Goal: Communication & Community: Answer question/provide support

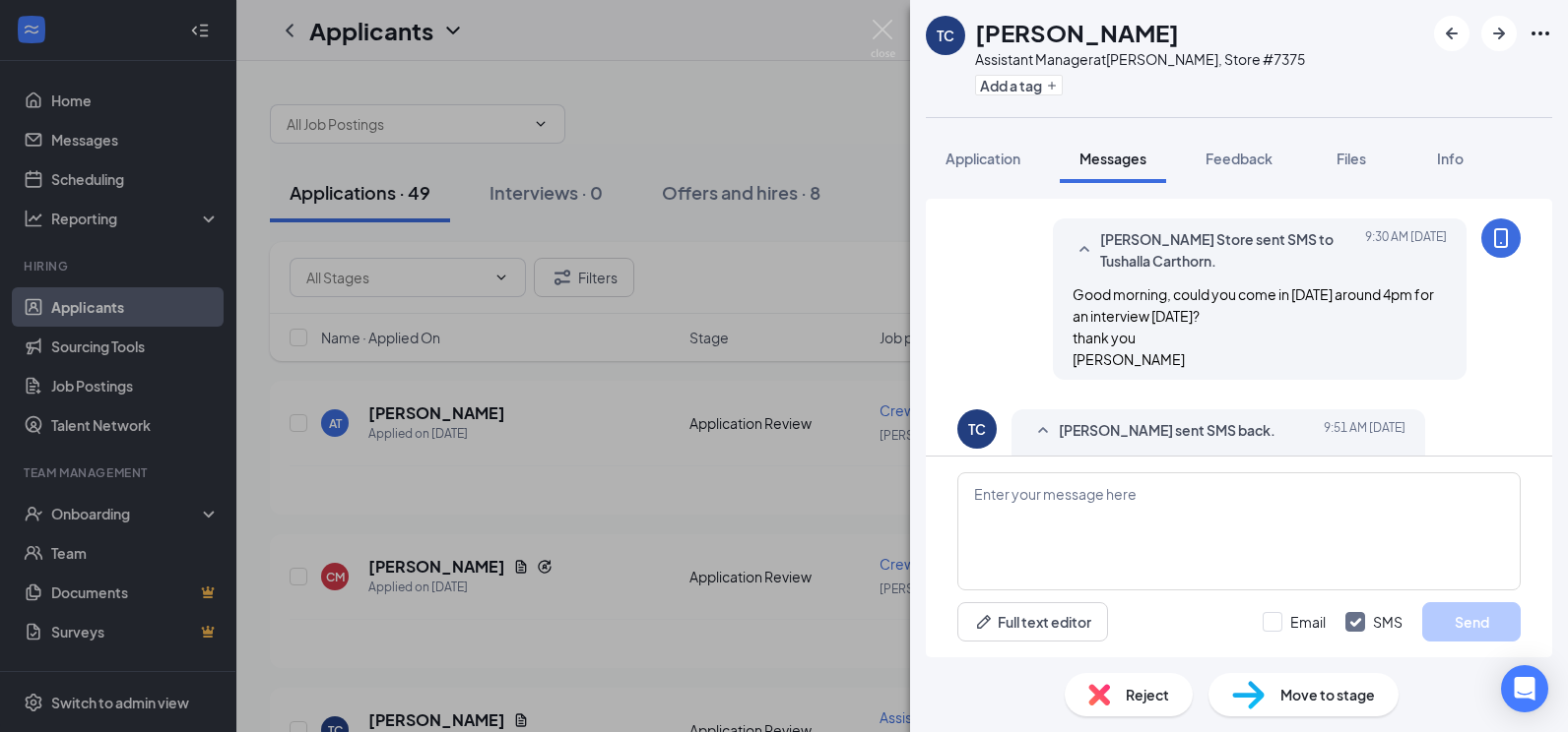
scroll to position [283, 0]
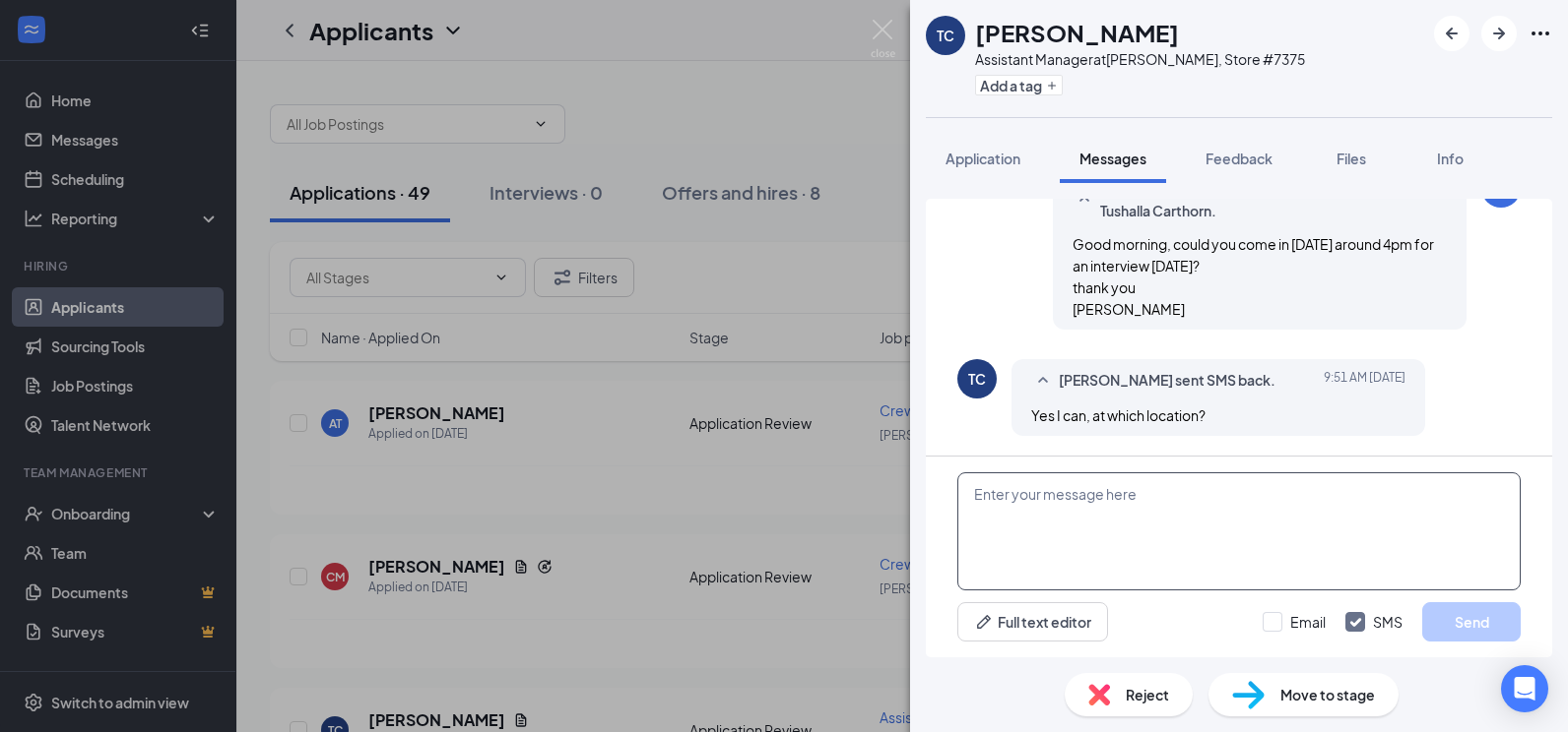
click at [1094, 505] on textarea at bounding box center [1239, 531] width 564 height 118
type textarea "W"
type textarea "The [PERSON_NAME] Arbys on [GEOGRAPHIC_DATA]."
click at [1495, 631] on button "Send" at bounding box center [1471, 622] width 98 height 40
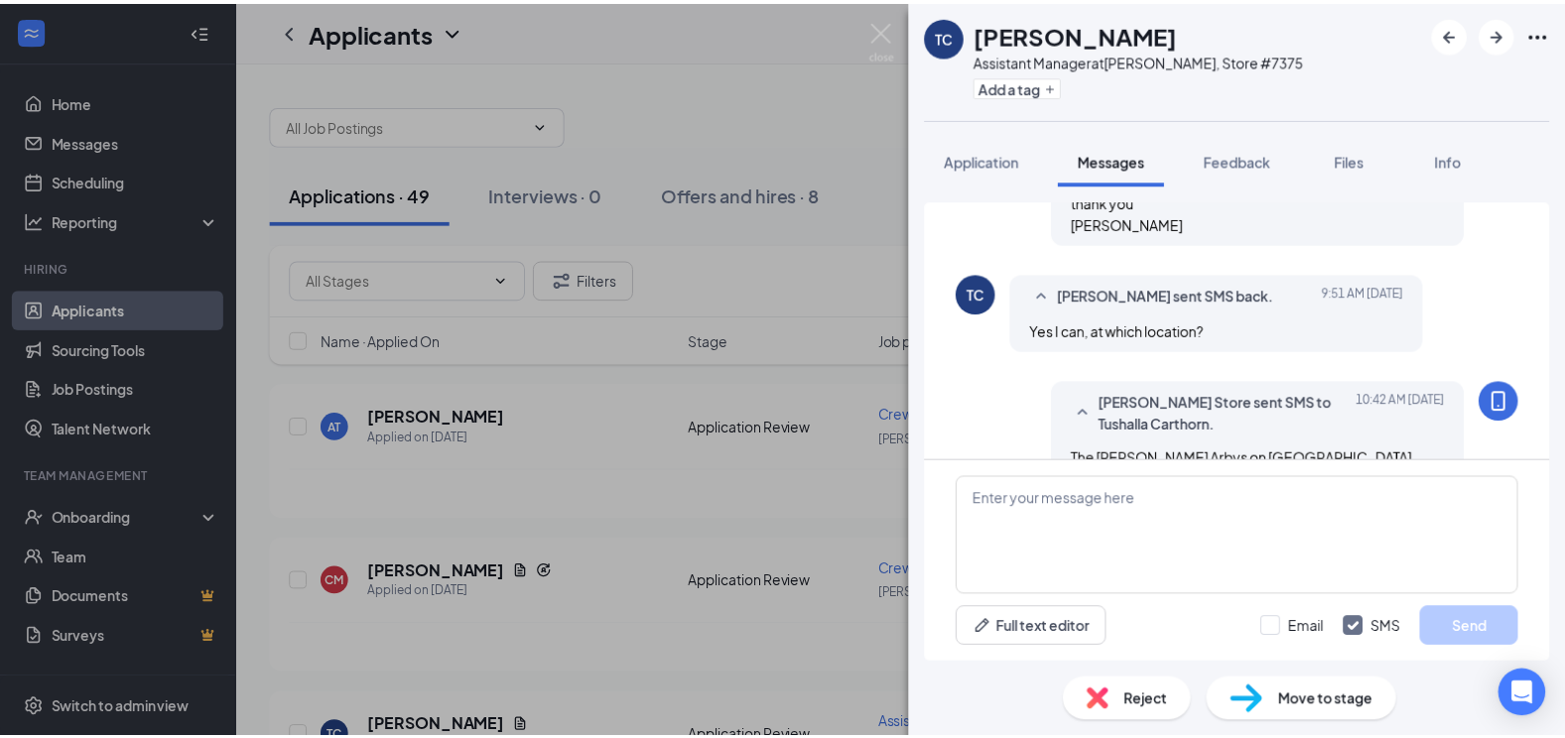
scroll to position [412, 0]
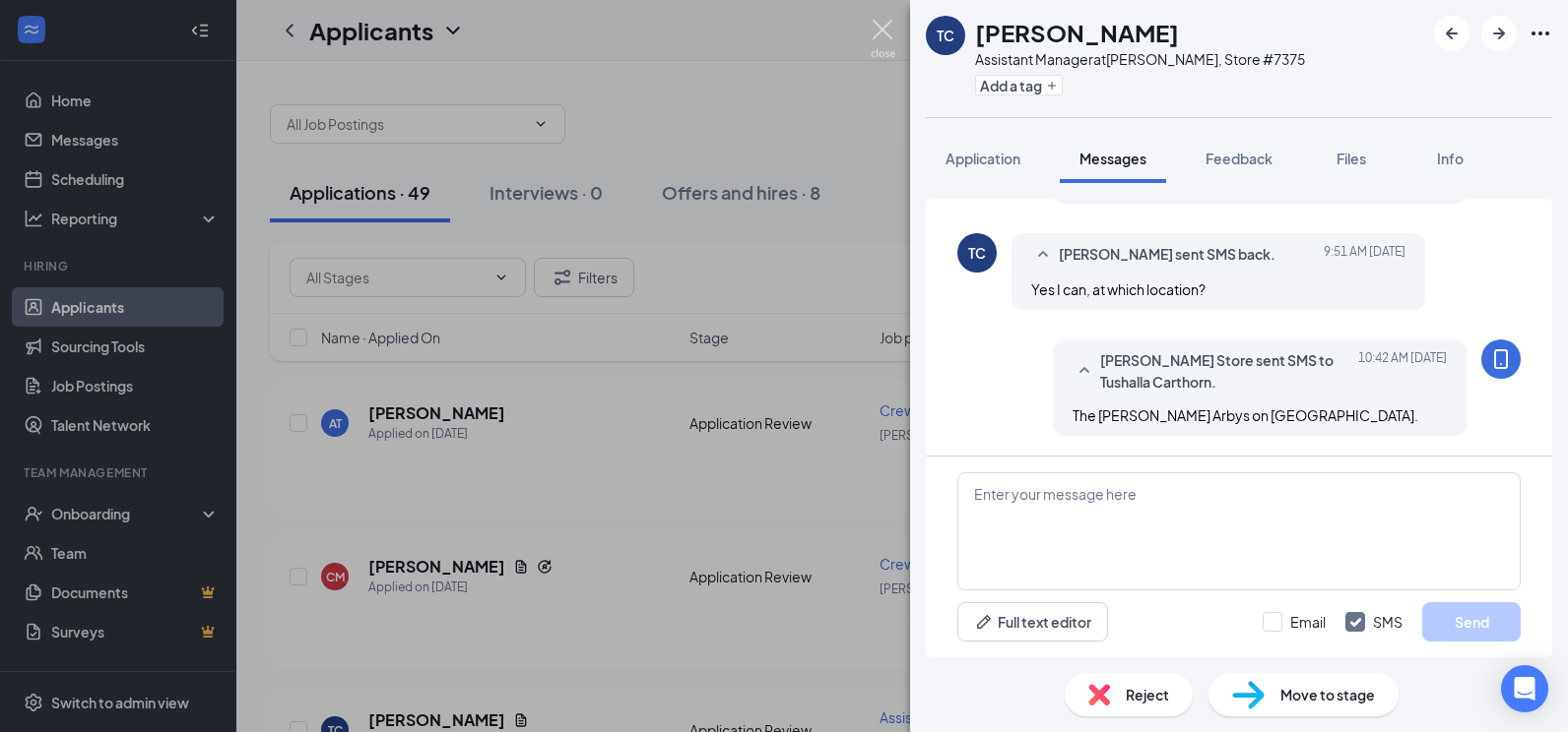
click at [881, 26] on img at bounding box center [882, 39] width 25 height 39
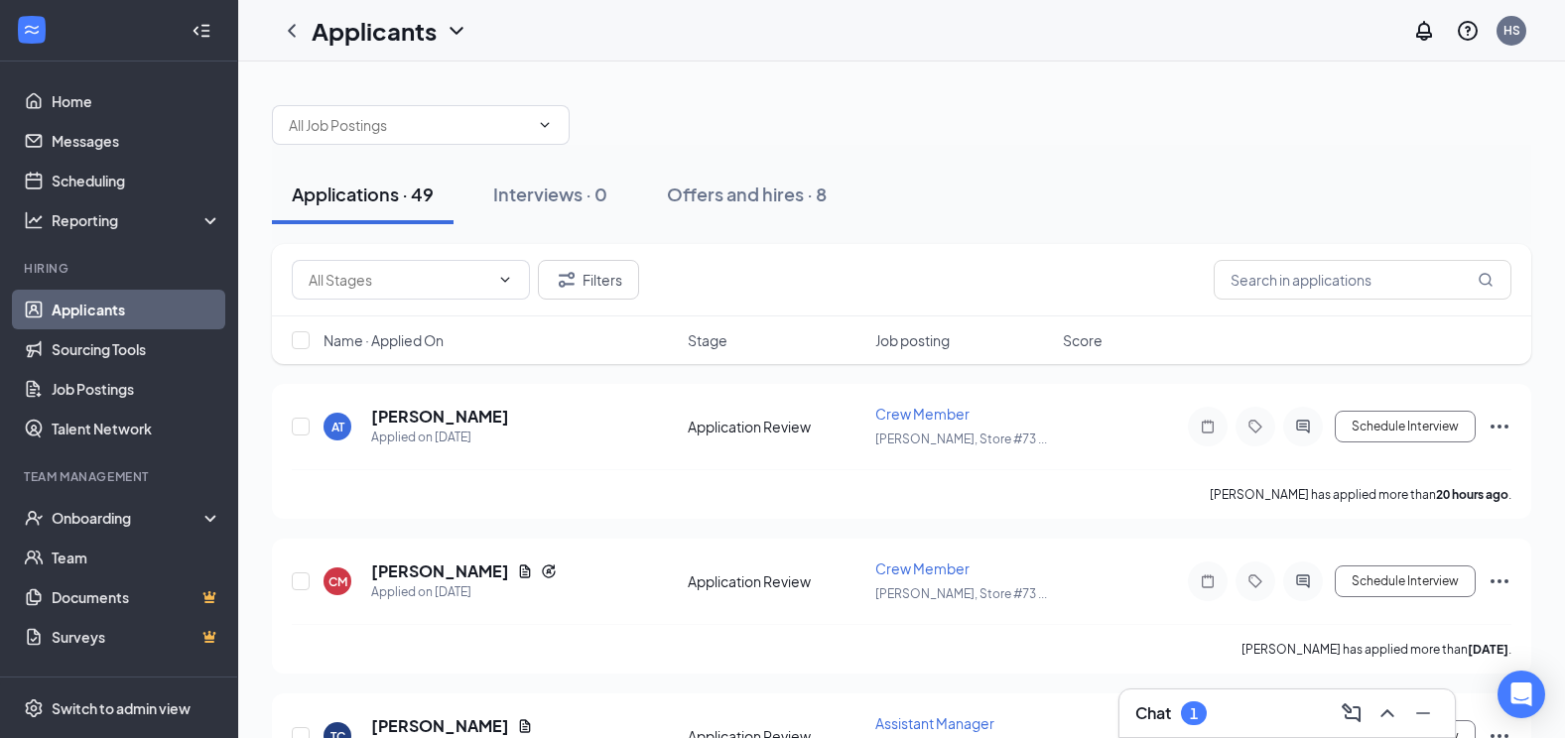
click at [1247, 724] on div "Chat 1" at bounding box center [1287, 713] width 304 height 32
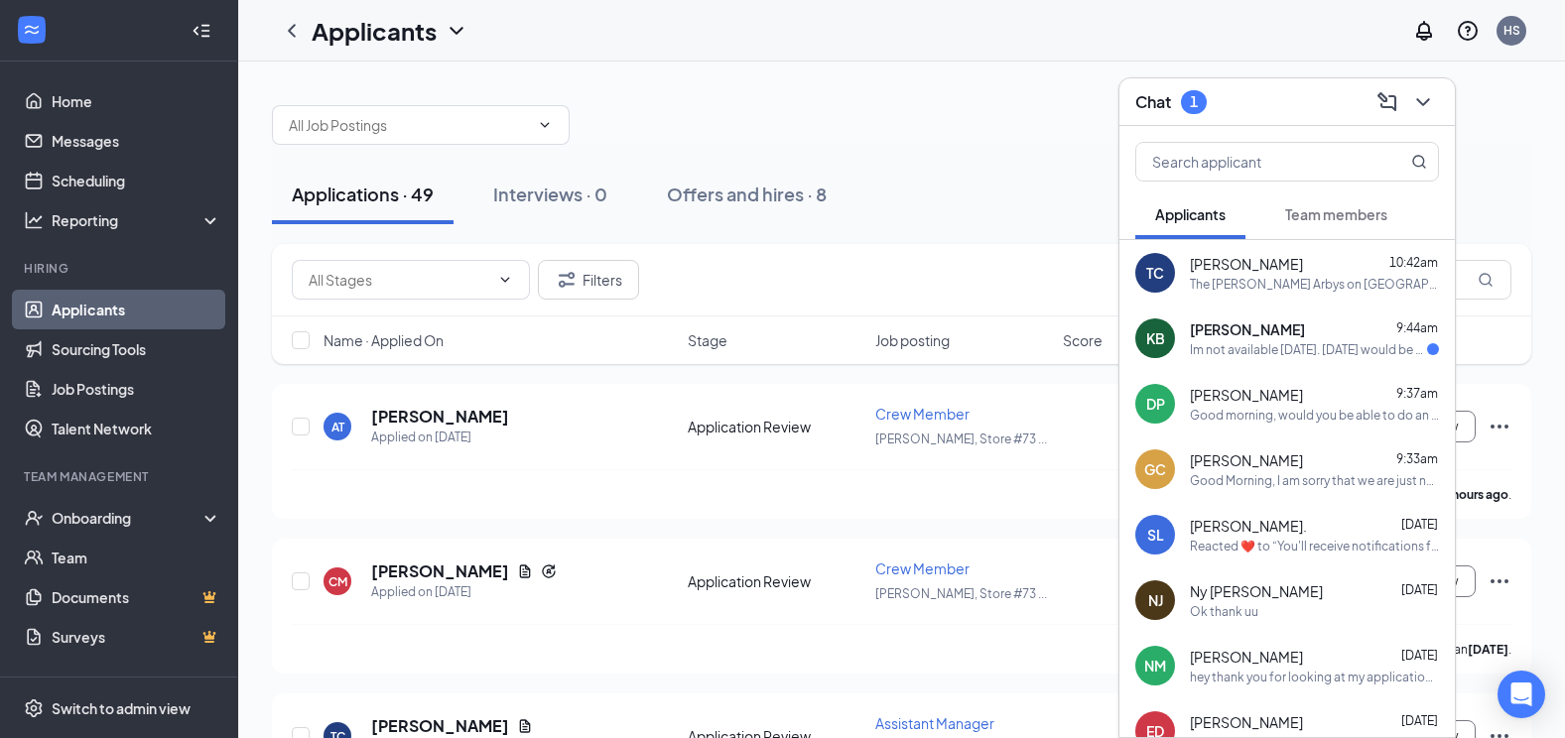
click at [1275, 346] on div "Im not available [DATE]. [DATE] would be better" at bounding box center [1308, 349] width 237 height 17
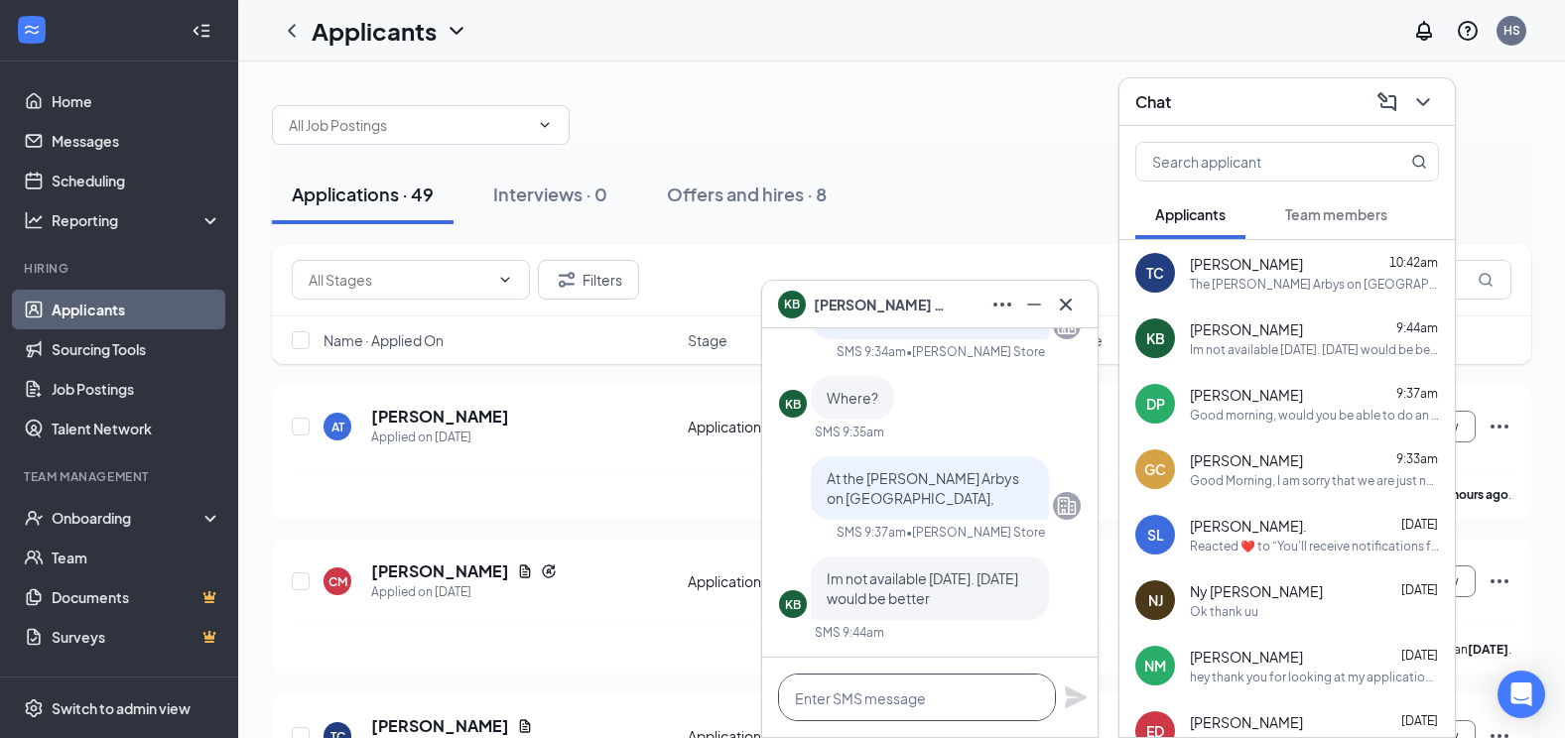
click at [853, 697] on textarea at bounding box center [917, 698] width 278 height 48
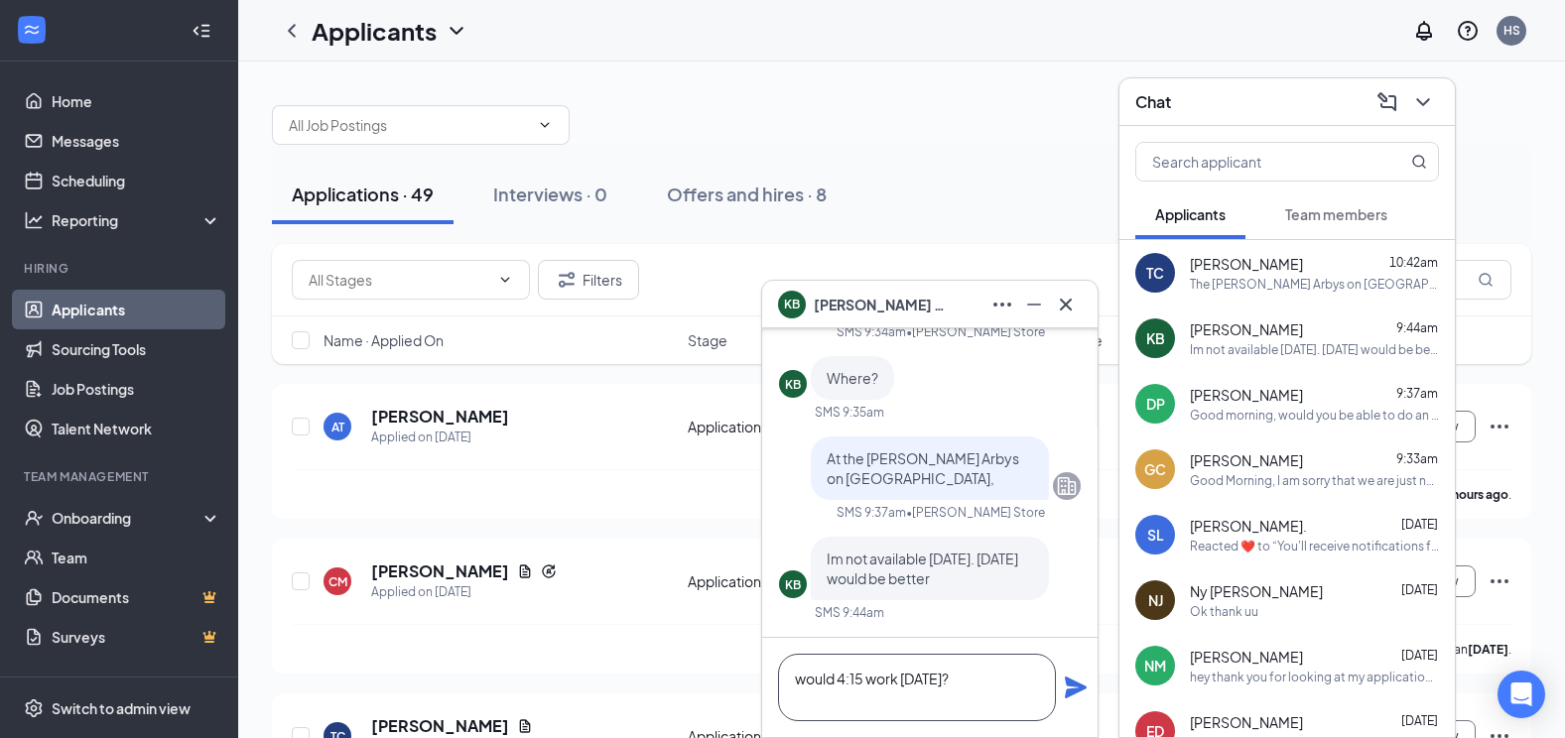
type textarea "would 4:15 work [DATE]?"
click at [1073, 695] on icon "Plane" at bounding box center [1076, 688] width 22 height 22
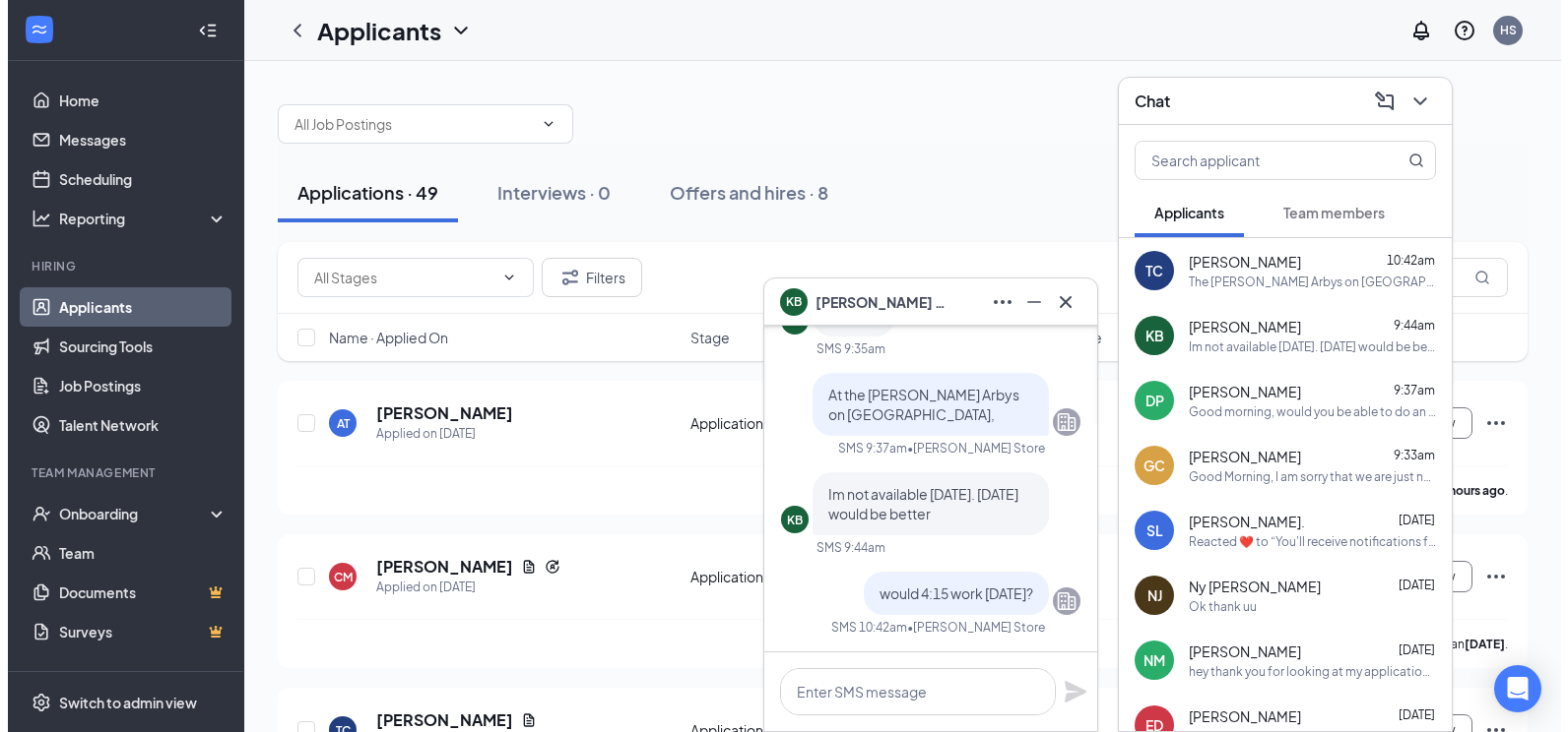
scroll to position [0, 0]
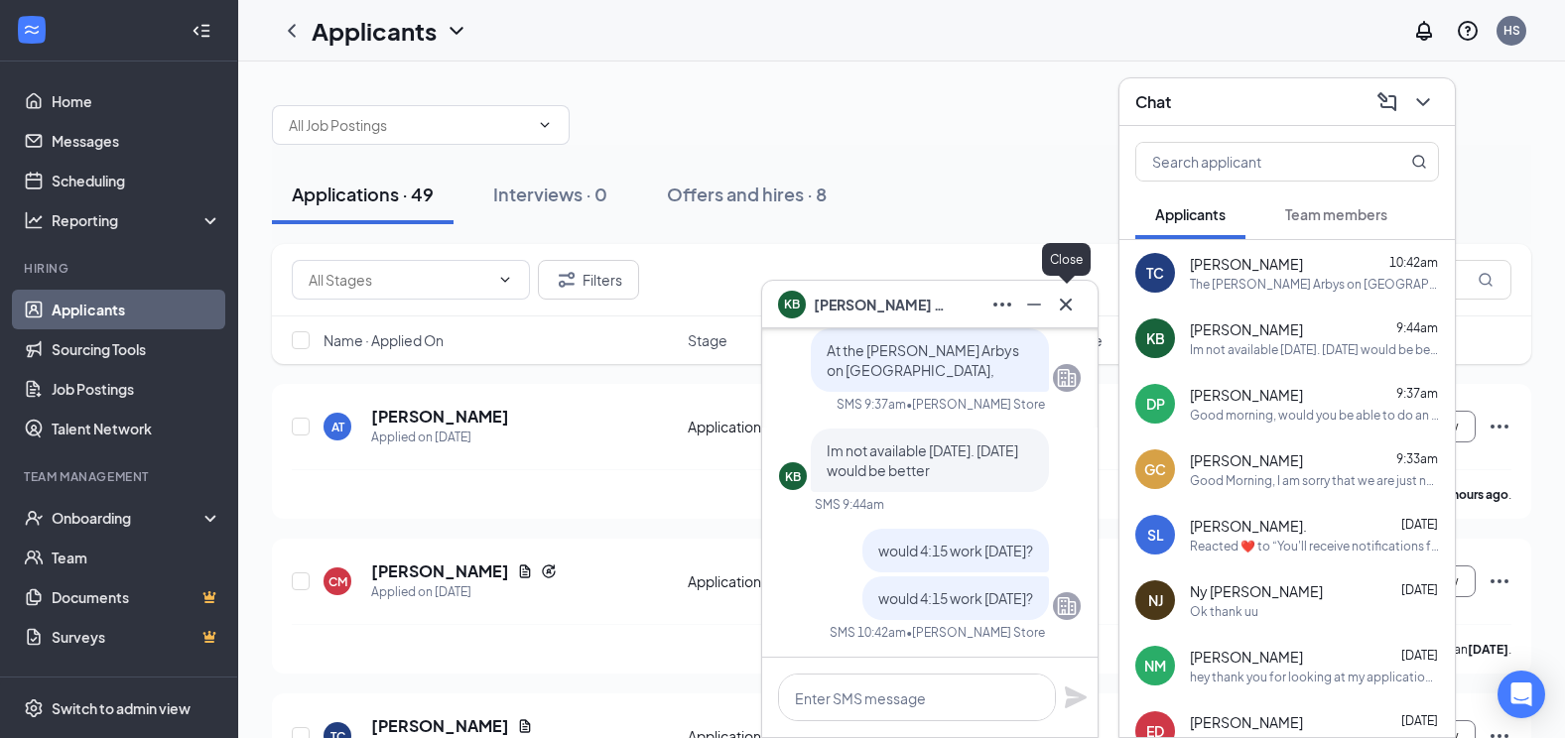
click at [1076, 308] on icon "Cross" at bounding box center [1066, 305] width 24 height 24
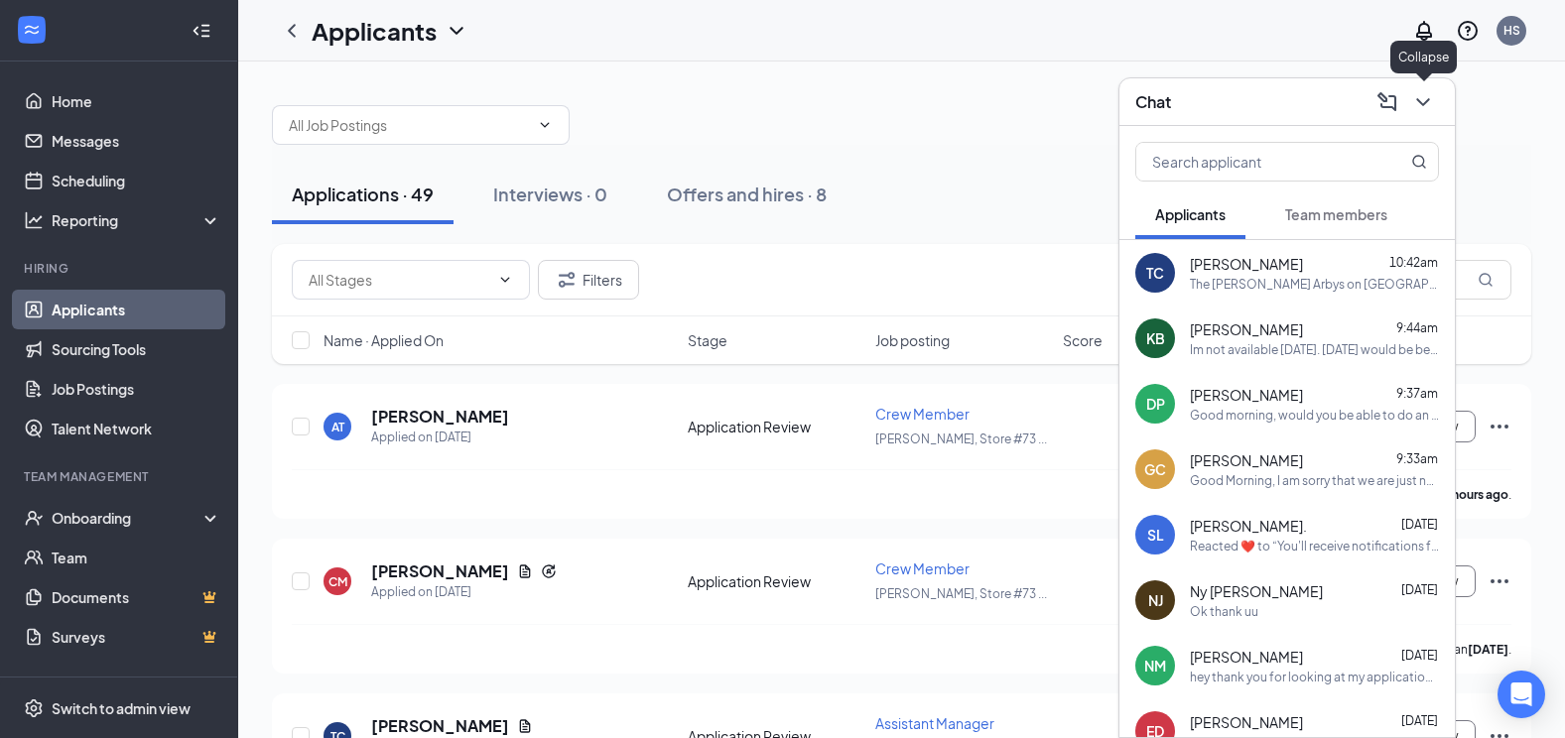
click at [1431, 100] on icon "ChevronDown" at bounding box center [1423, 102] width 24 height 24
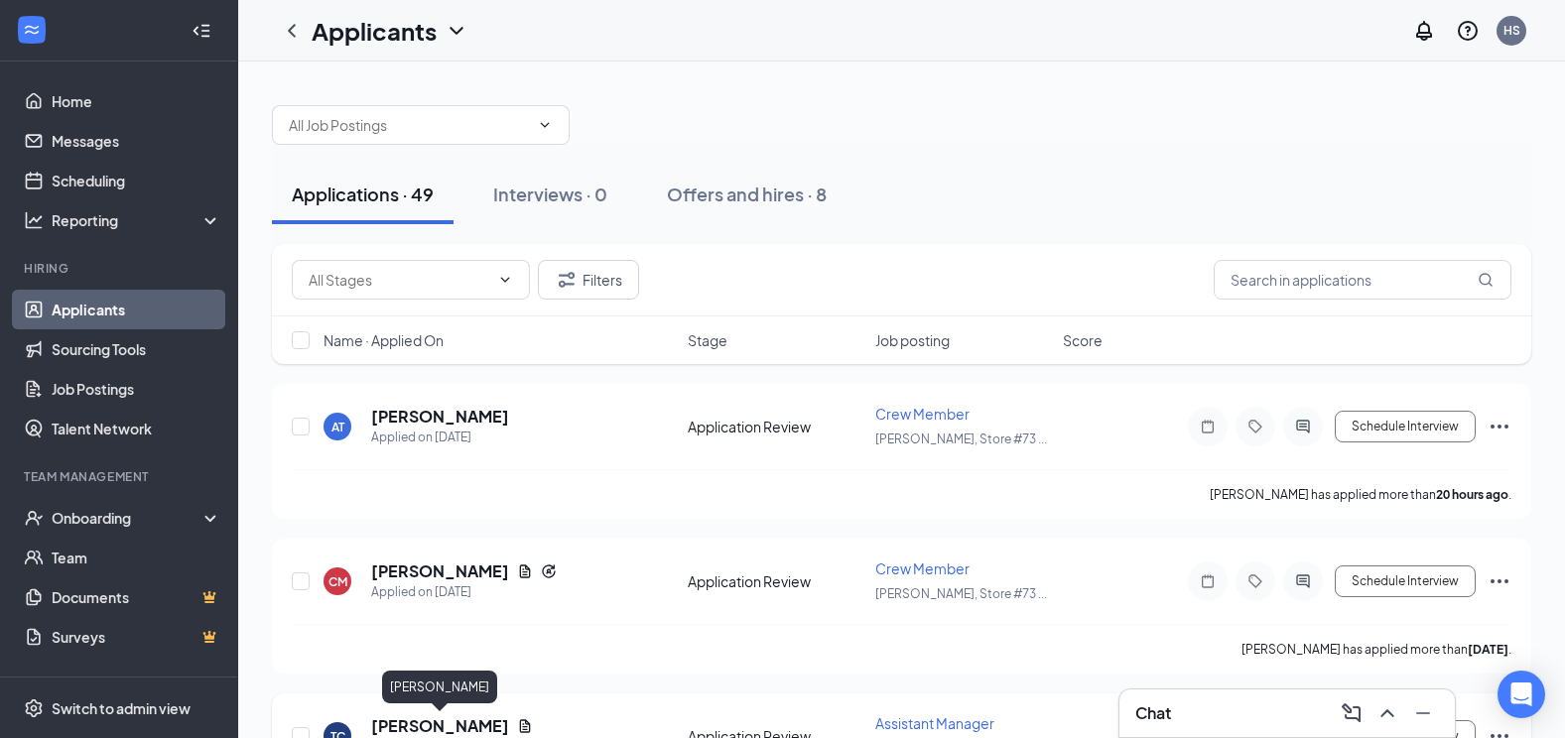
click at [492, 715] on h5 "[PERSON_NAME]" at bounding box center [440, 726] width 138 height 22
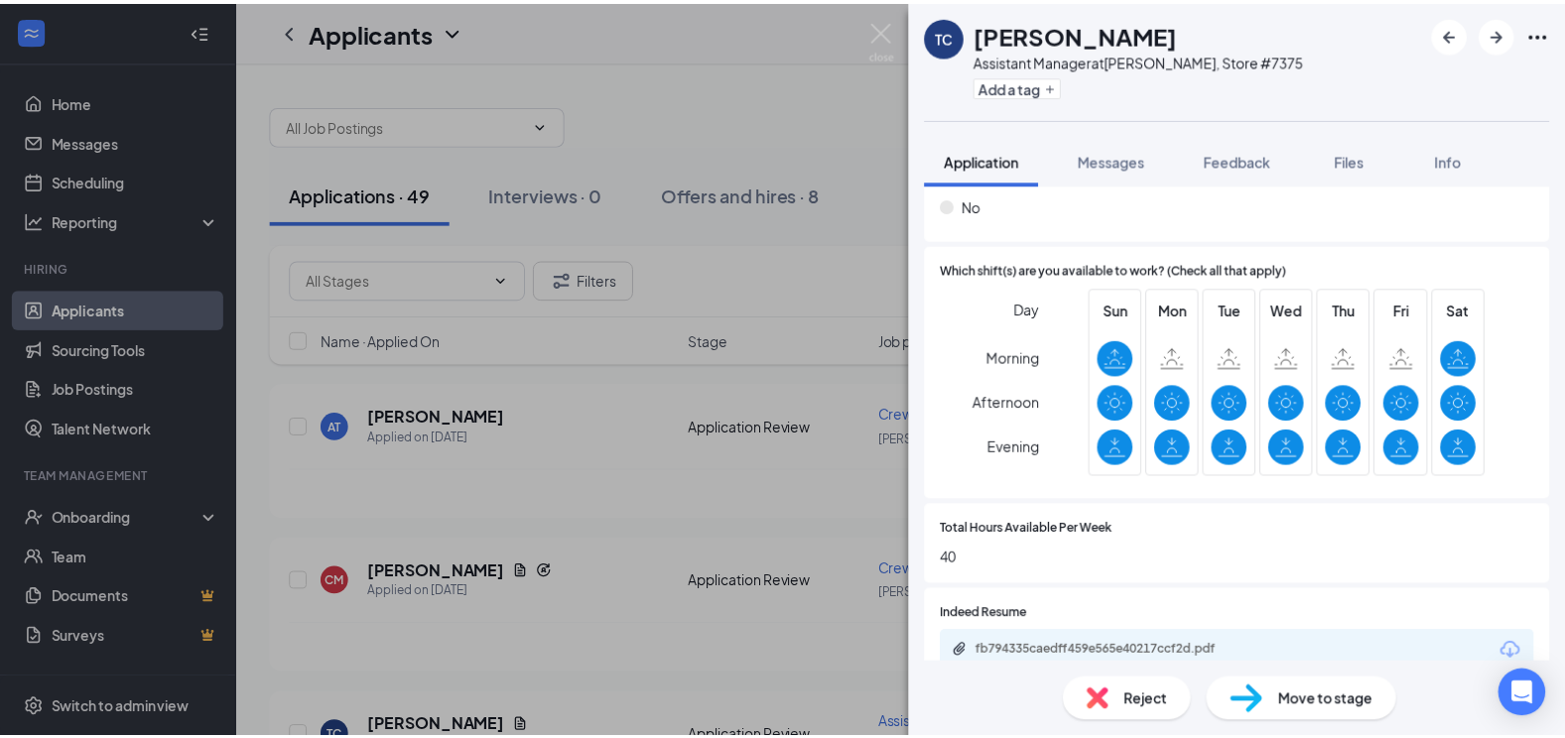
scroll to position [595, 0]
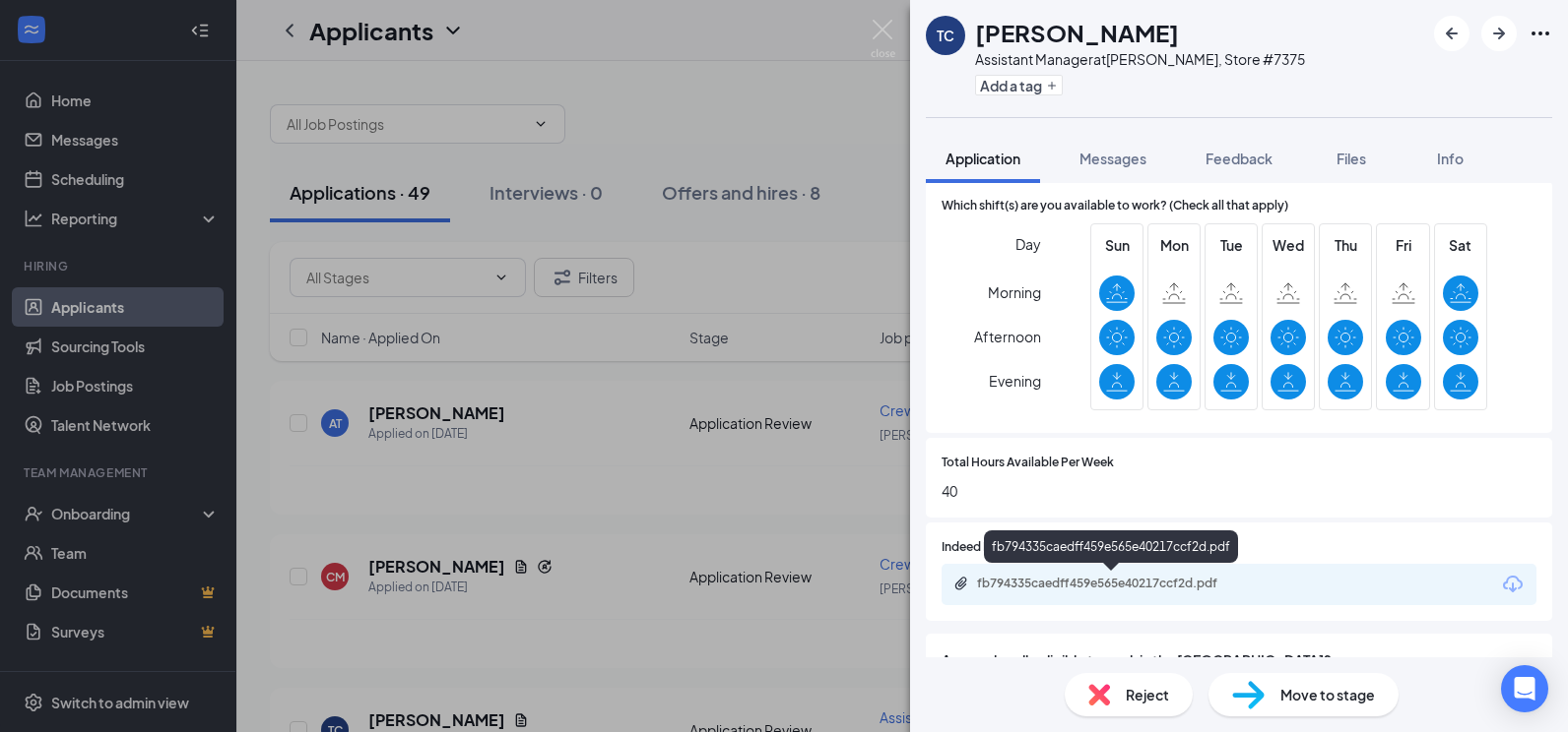
click at [1063, 588] on div "fb794335caedff459e565e40217ccf2d.pdf" at bounding box center [1114, 583] width 276 height 16
click at [882, 36] on img at bounding box center [882, 39] width 25 height 39
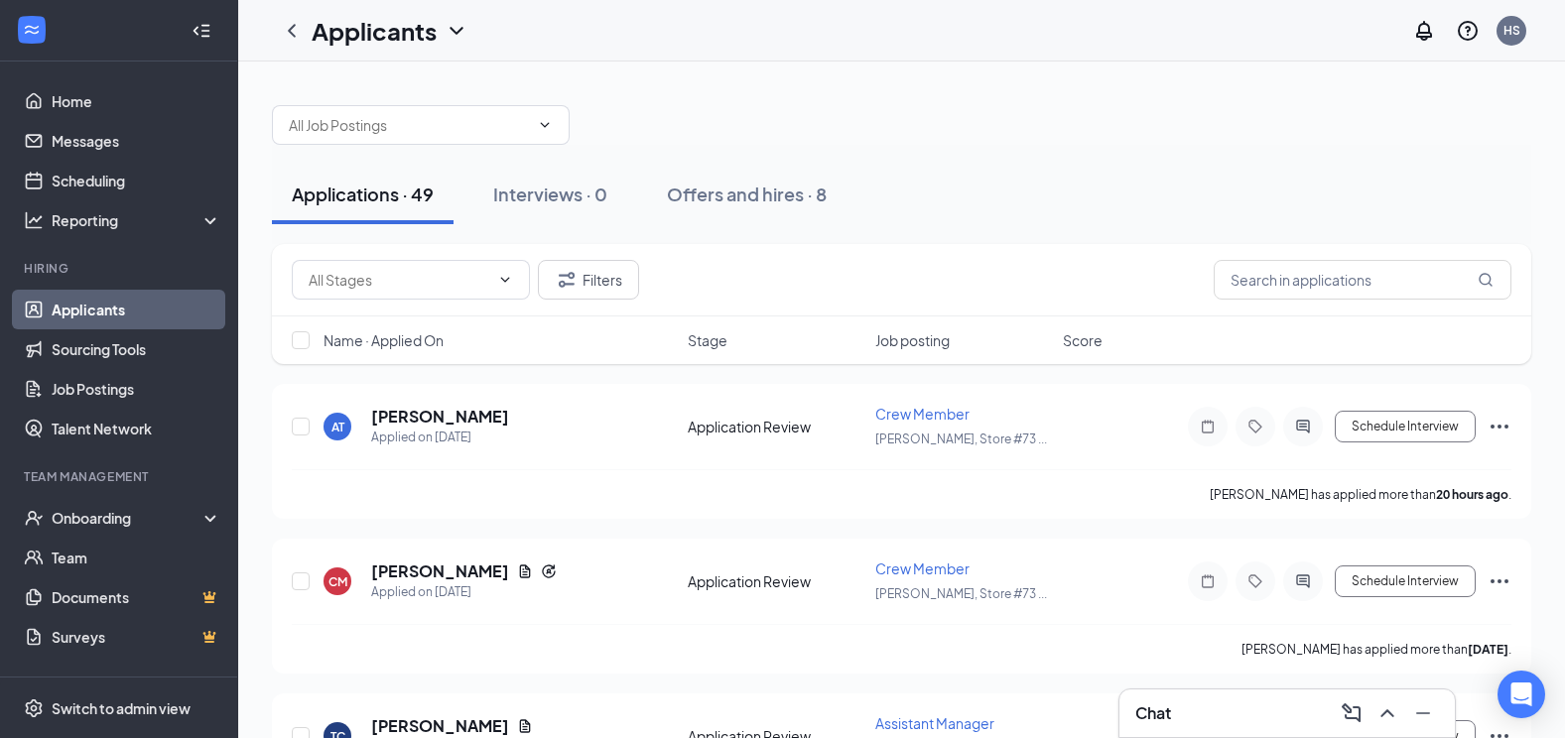
click at [1210, 696] on div "Chat" at bounding box center [1286, 714] width 335 height 48
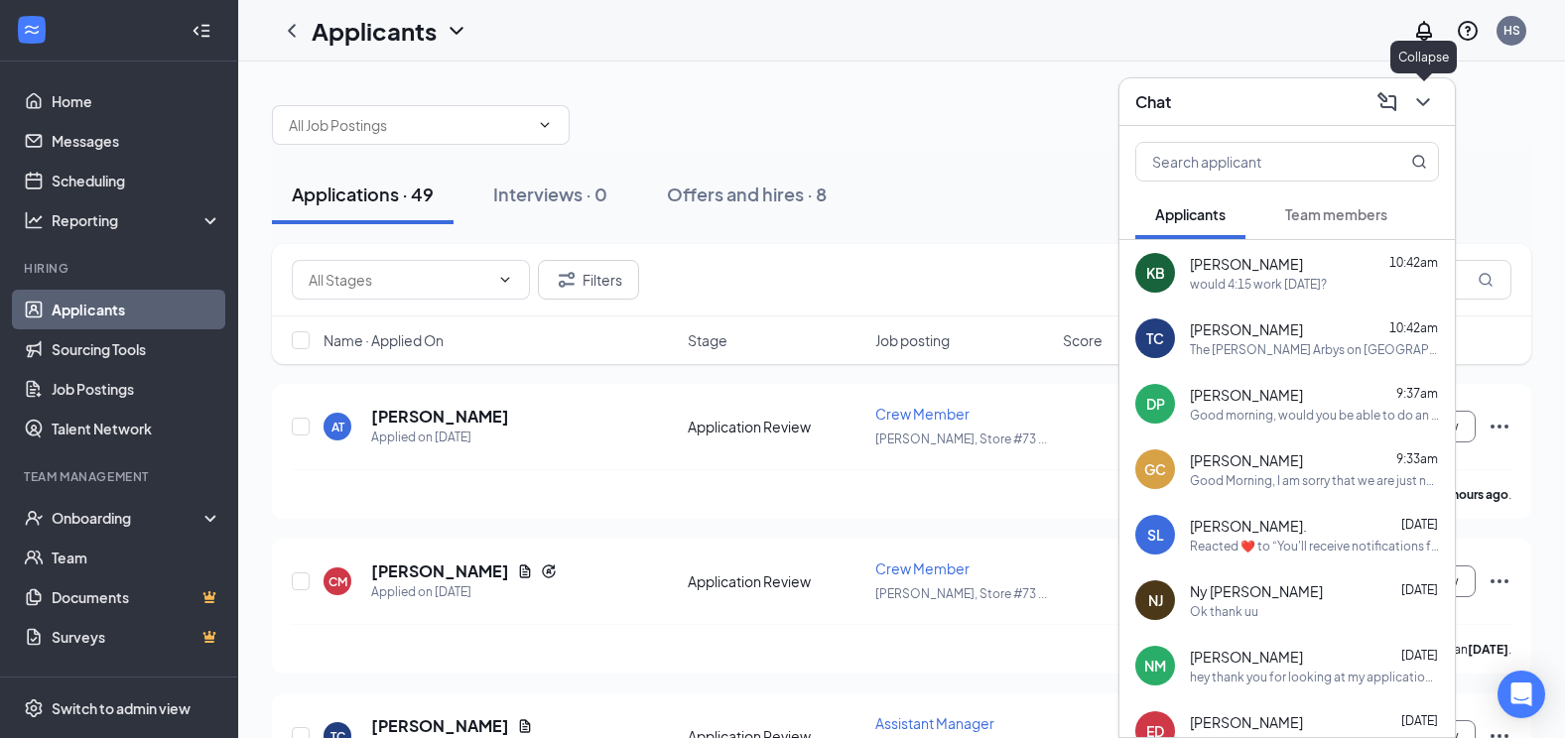
click at [1432, 108] on icon "ChevronDown" at bounding box center [1423, 102] width 24 height 24
